Goal: Use online tool/utility: Use online tool/utility

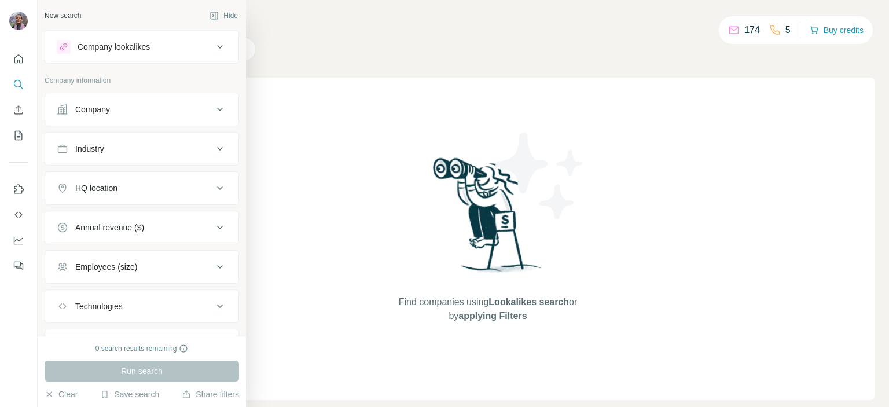
click at [110, 113] on div "Company" at bounding box center [92, 110] width 35 height 12
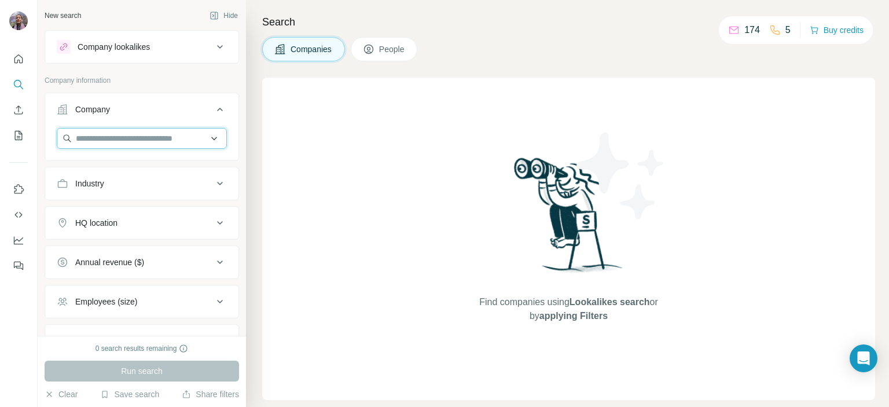
click at [88, 138] on input "text" at bounding box center [142, 138] width 170 height 21
paste input "**********"
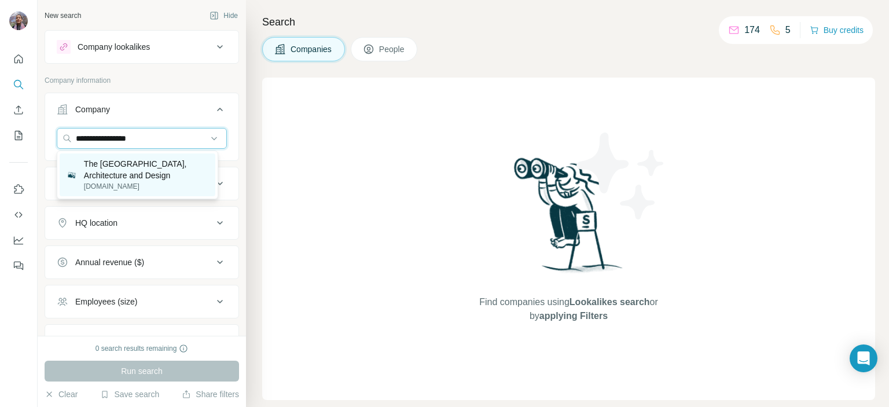
type input "**********"
click at [114, 179] on p "The [GEOGRAPHIC_DATA], Architecture and Design" at bounding box center [146, 169] width 124 height 23
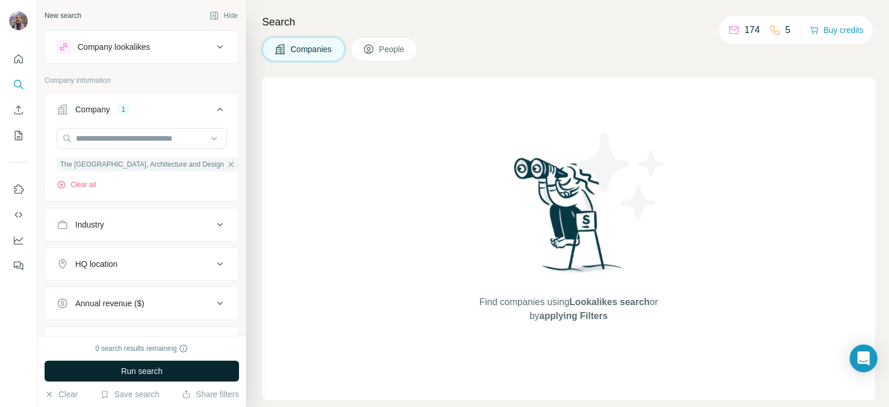
click at [171, 367] on button "Run search" at bounding box center [142, 371] width 194 height 21
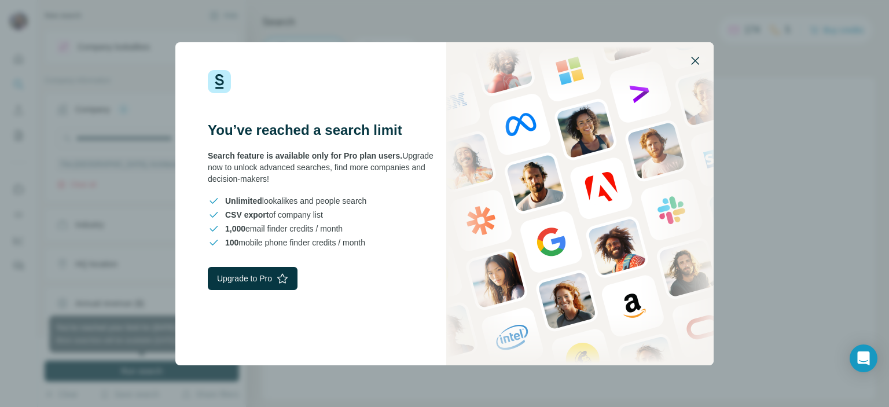
click at [694, 60] on icon "button" at bounding box center [695, 61] width 8 height 8
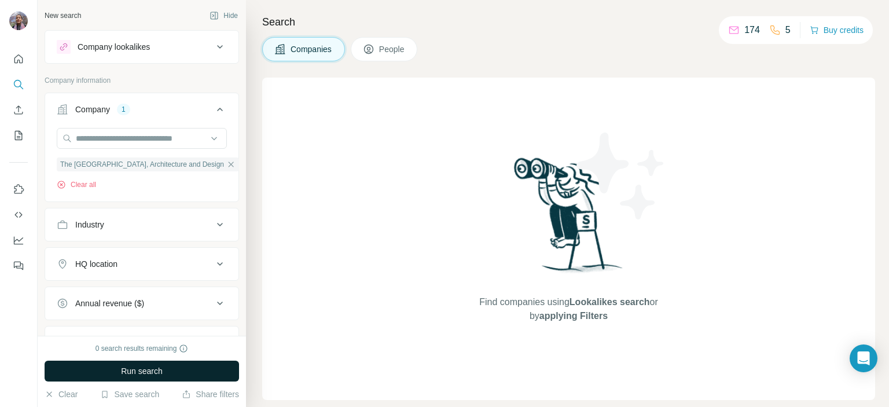
click at [147, 367] on span "Run search" at bounding box center [142, 371] width 42 height 12
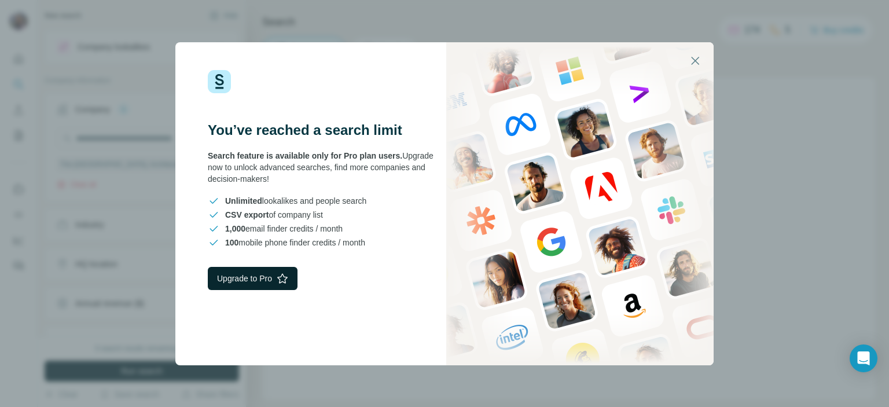
click at [276, 278] on button "Upgrade to Pro" at bounding box center [253, 278] width 90 height 23
click at [690, 62] on icon "button" at bounding box center [695, 61] width 14 height 14
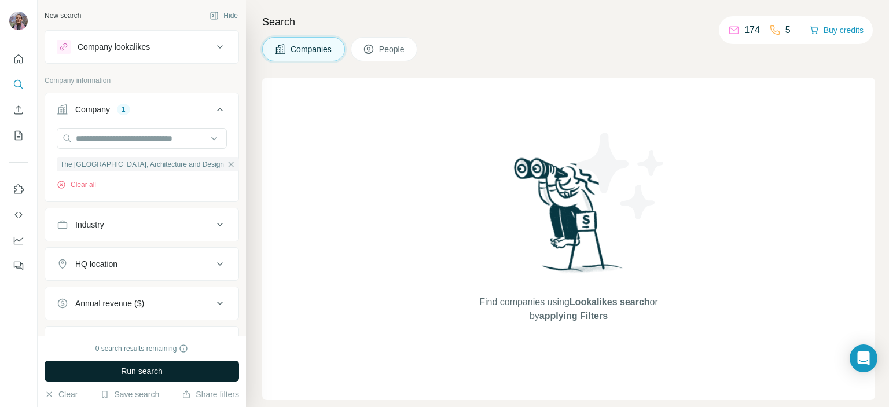
click at [745, 31] on p "174" at bounding box center [752, 30] width 16 height 14
click at [730, 43] on div "174 5 Buy credits" at bounding box center [796, 30] width 154 height 28
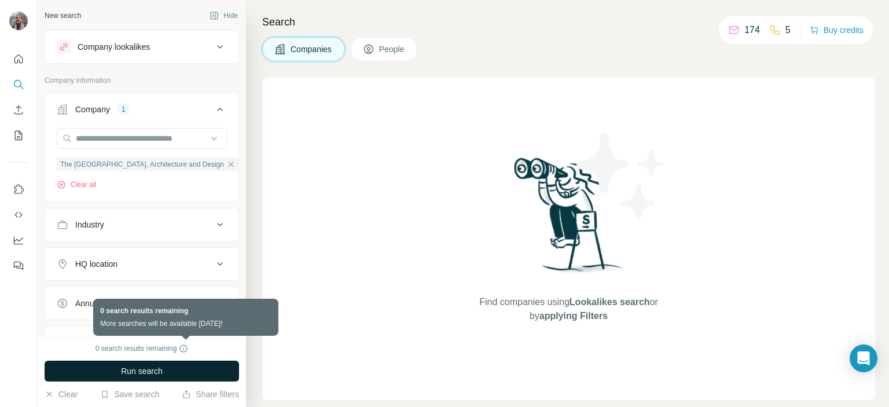
click at [186, 349] on icon at bounding box center [183, 348] width 9 height 9
